Goal: Information Seeking & Learning: Learn about a topic

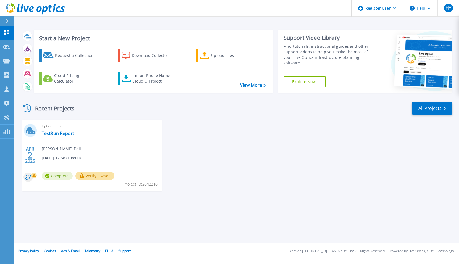
click at [9, 23] on div at bounding box center [9, 20] width 9 height 9
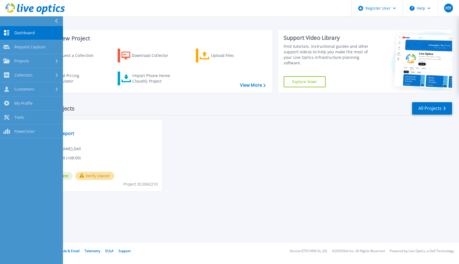
click at [60, 22] on div at bounding box center [58, 20] width 9 height 9
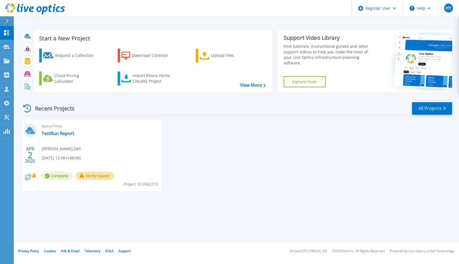
click at [8, 19] on icon at bounding box center [7, 21] width 3 height 4
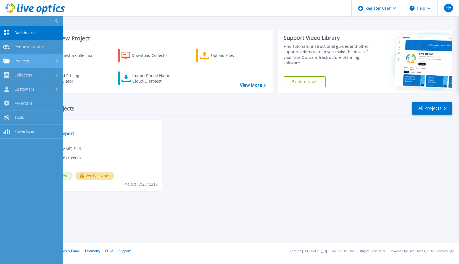
click at [19, 61] on span "Projects" at bounding box center [21, 61] width 15 height 5
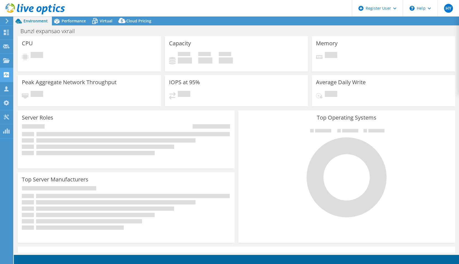
select select "[GEOGRAPHIC_DATA]"
select select "USD"
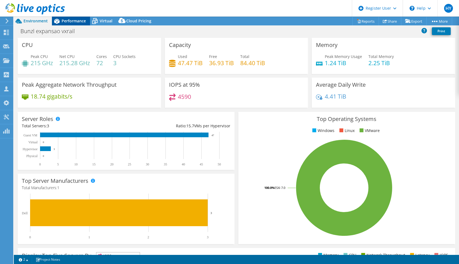
click at [75, 20] on span "Performance" at bounding box center [74, 20] width 24 height 5
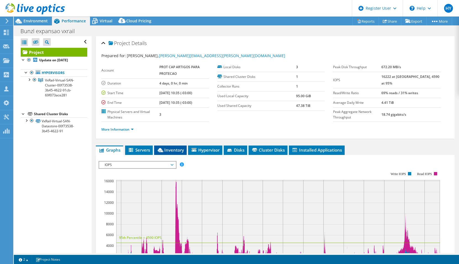
click at [181, 150] on span "Inventory" at bounding box center [170, 150] width 27 height 6
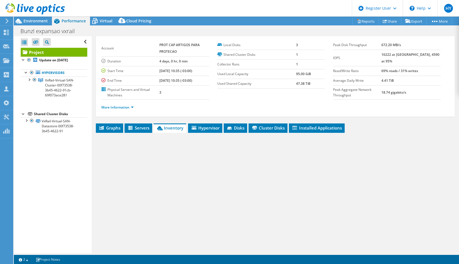
scroll to position [40, 0]
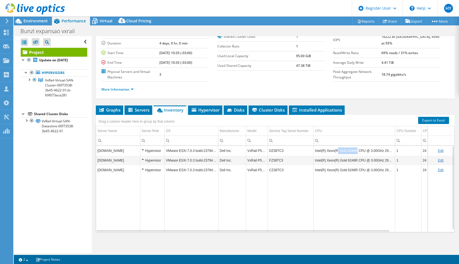
drag, startPoint x: 356, startPoint y: 152, endPoint x: 336, endPoint y: 153, distance: 19.9
click at [336, 153] on td "Intel(R) Xeon(R) Gold 6248R CPU @ 3.00GHz 299 GHz" at bounding box center [355, 151] width 82 height 10
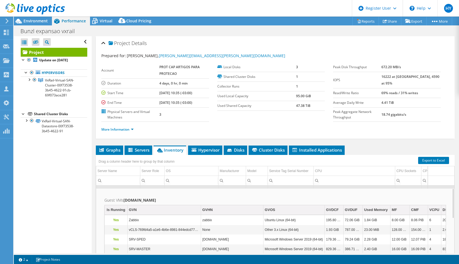
scroll to position [0, 0]
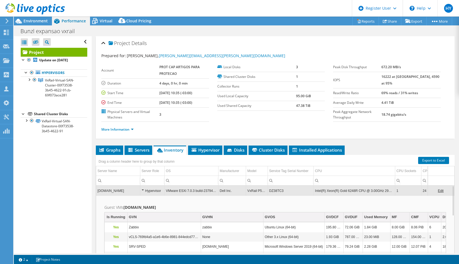
click at [156, 189] on div "Hypervisor" at bounding box center [152, 191] width 21 height 7
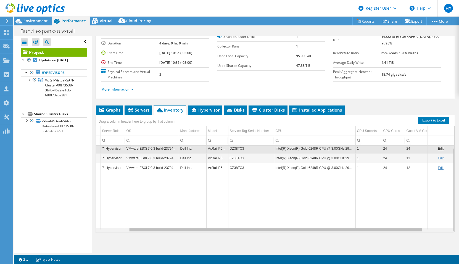
scroll to position [2, 0]
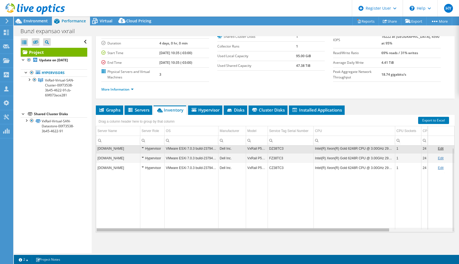
drag, startPoint x: 368, startPoint y: 231, endPoint x: 287, endPoint y: 227, distance: 80.2
click at [287, 227] on body "HY Dell User Huipei Yap Huipei.Yap@dell.com Dell My Profile Log Out \n Help Exp…" at bounding box center [229, 132] width 459 height 264
